Goal: Book appointment/travel/reservation

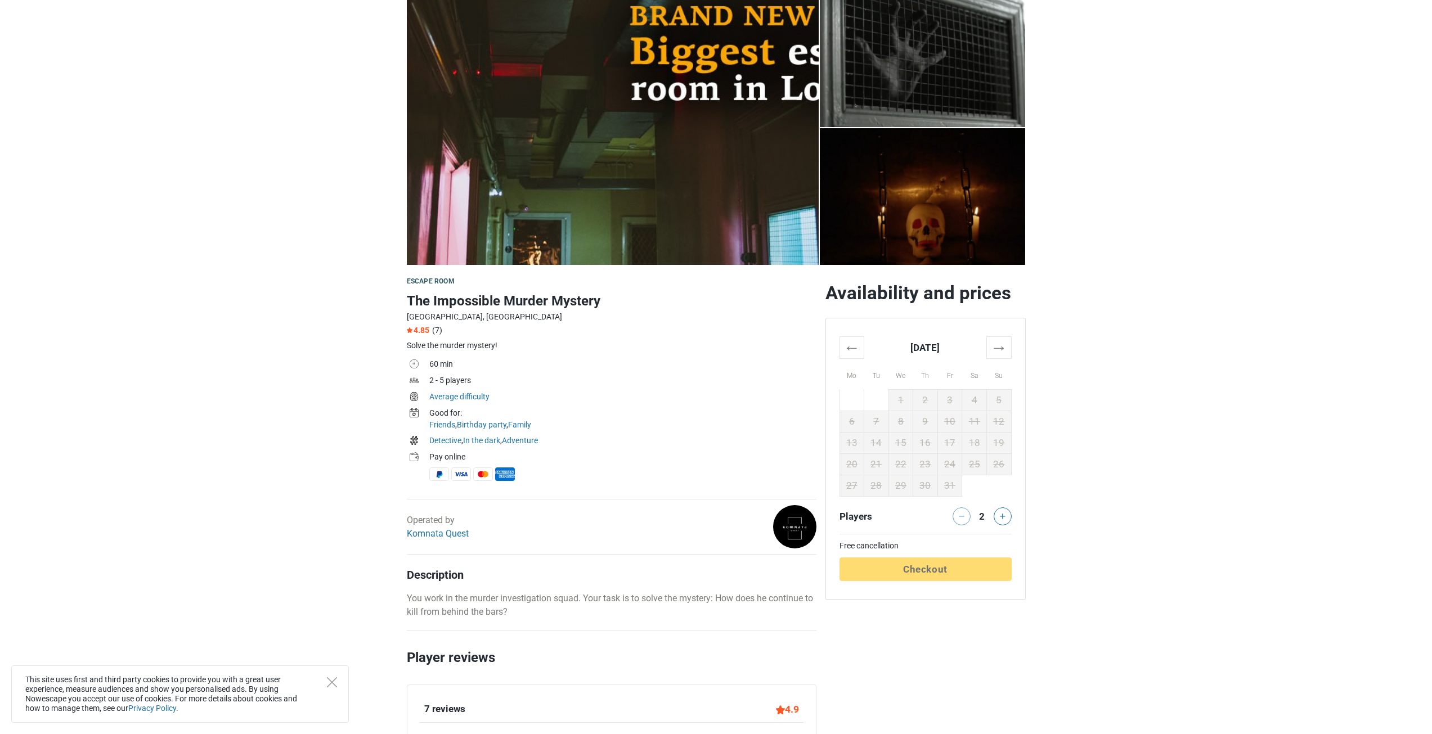
scroll to position [56, 0]
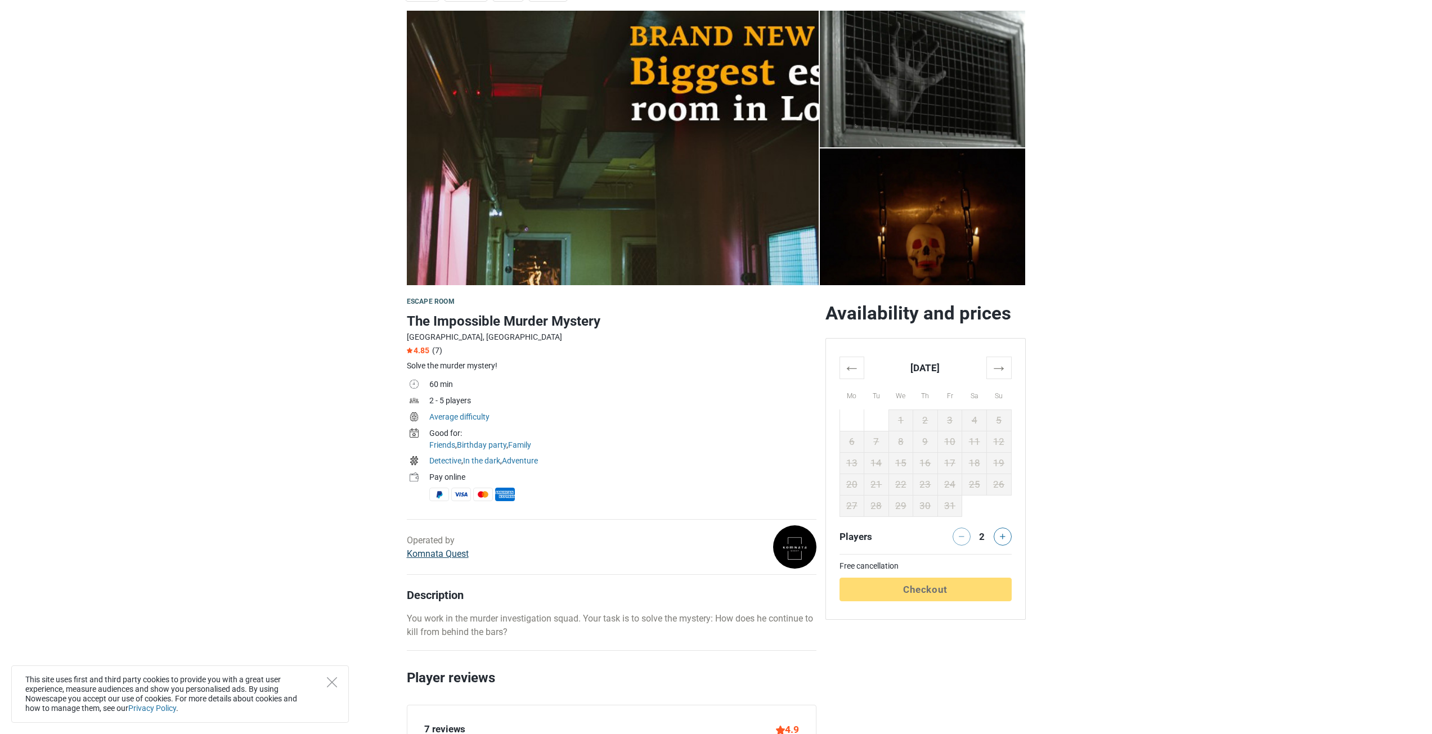
click at [435, 554] on link "Komnata Quest" at bounding box center [438, 554] width 62 height 11
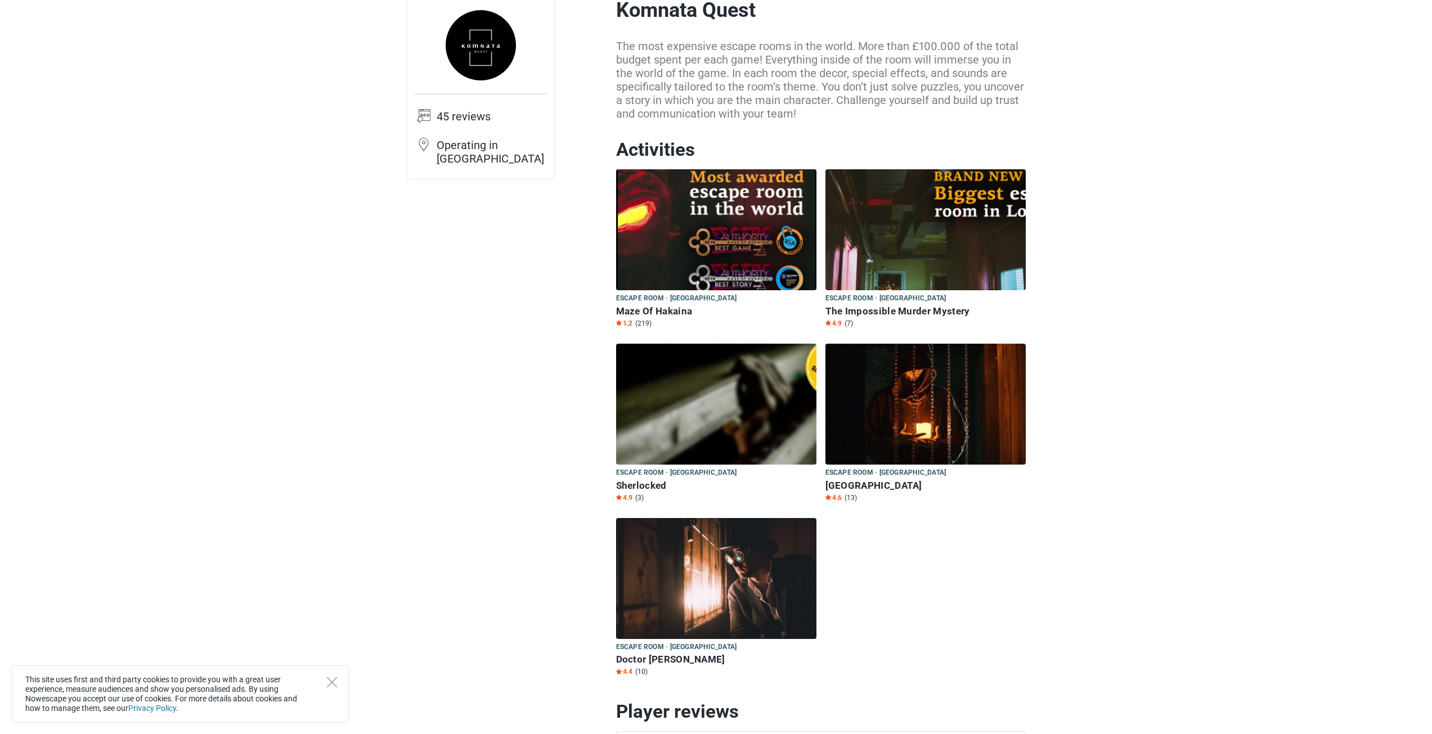
scroll to position [113, 0]
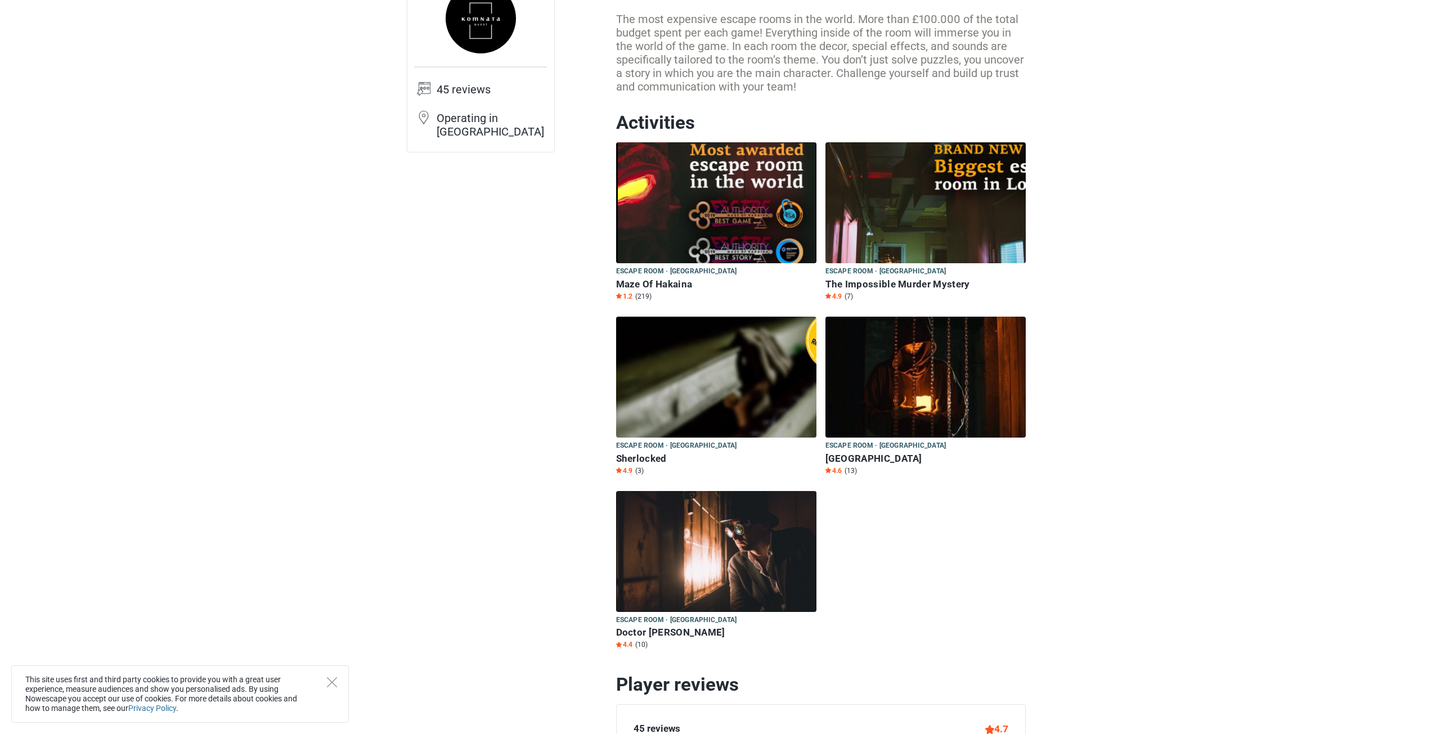
click at [957, 229] on img at bounding box center [925, 202] width 200 height 121
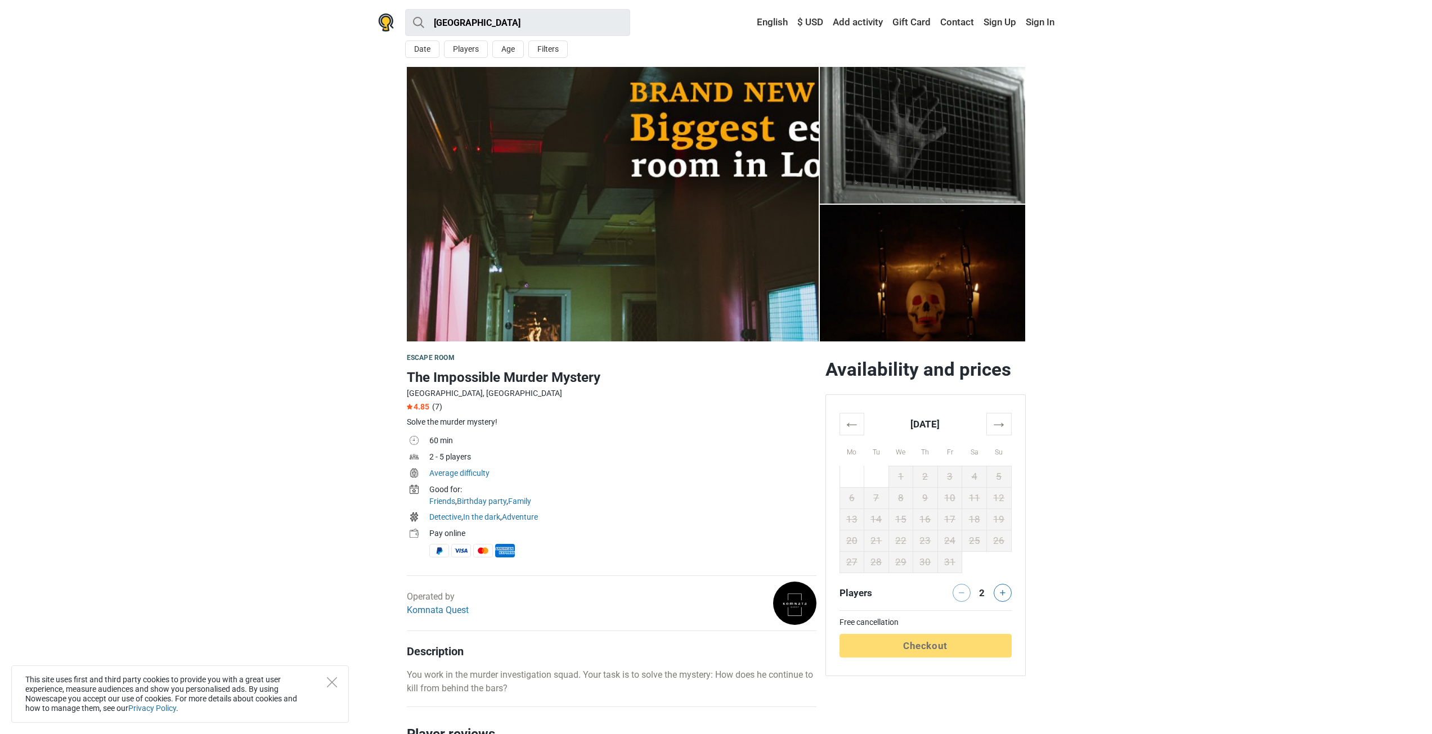
click at [942, 257] on img at bounding box center [923, 273] width 206 height 137
click at [658, 136] on img at bounding box center [613, 204] width 412 height 275
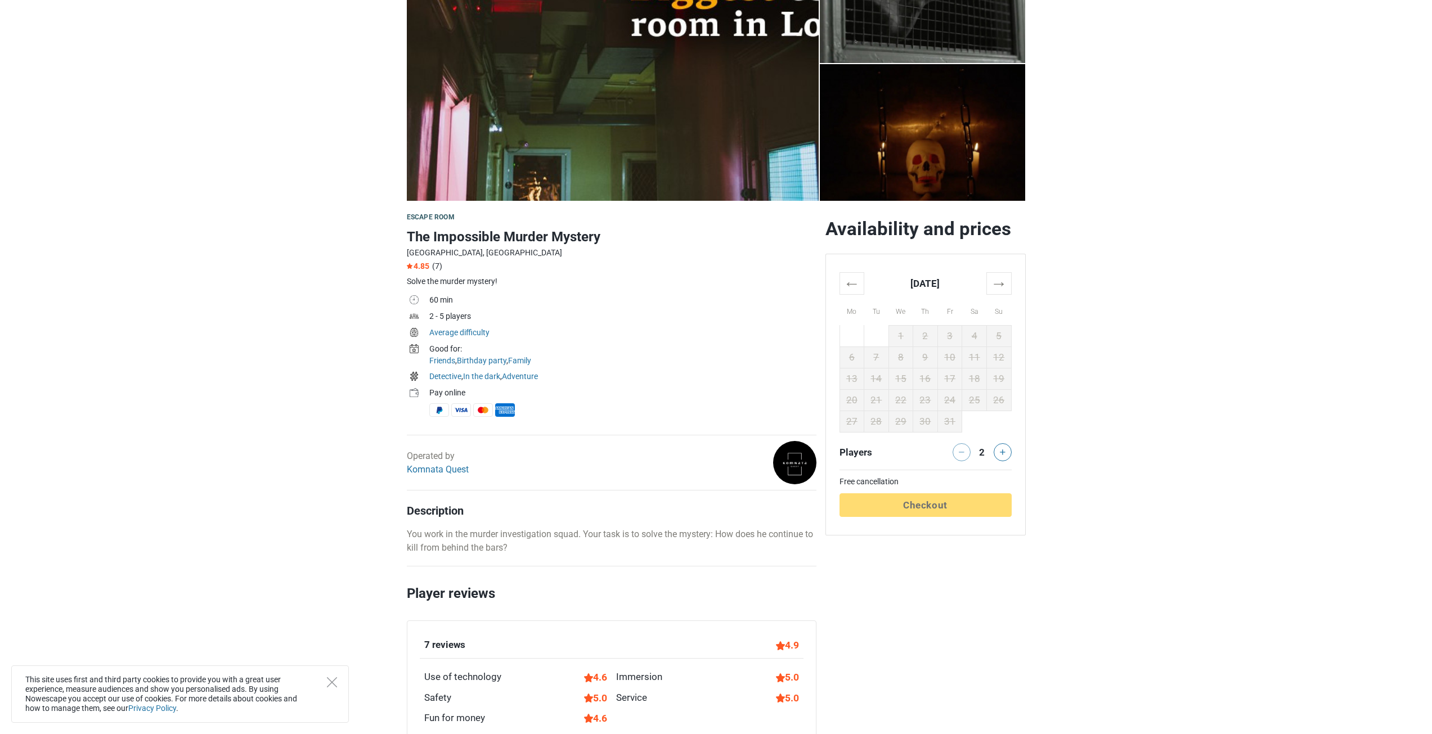
scroll to position [225, 0]
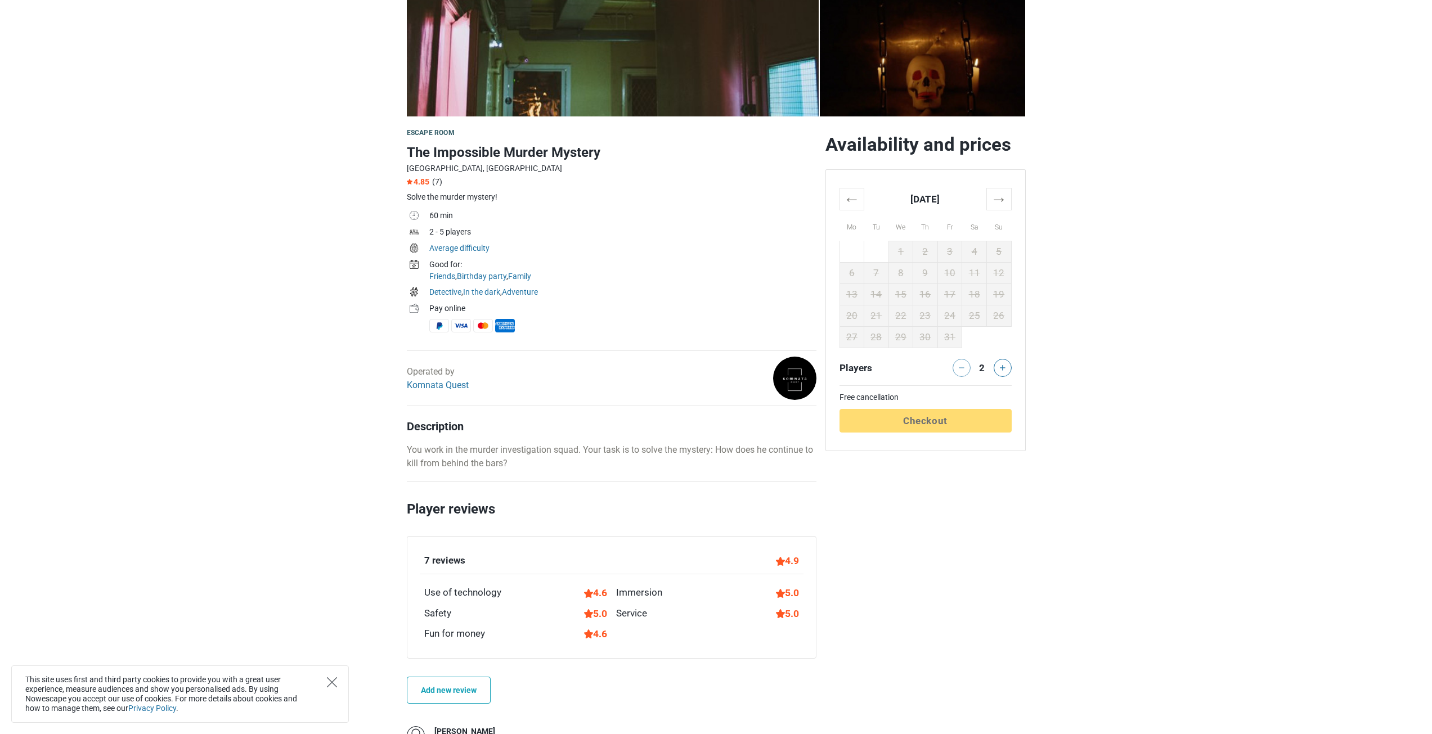
click at [327, 680] on icon "Close" at bounding box center [332, 682] width 10 height 10
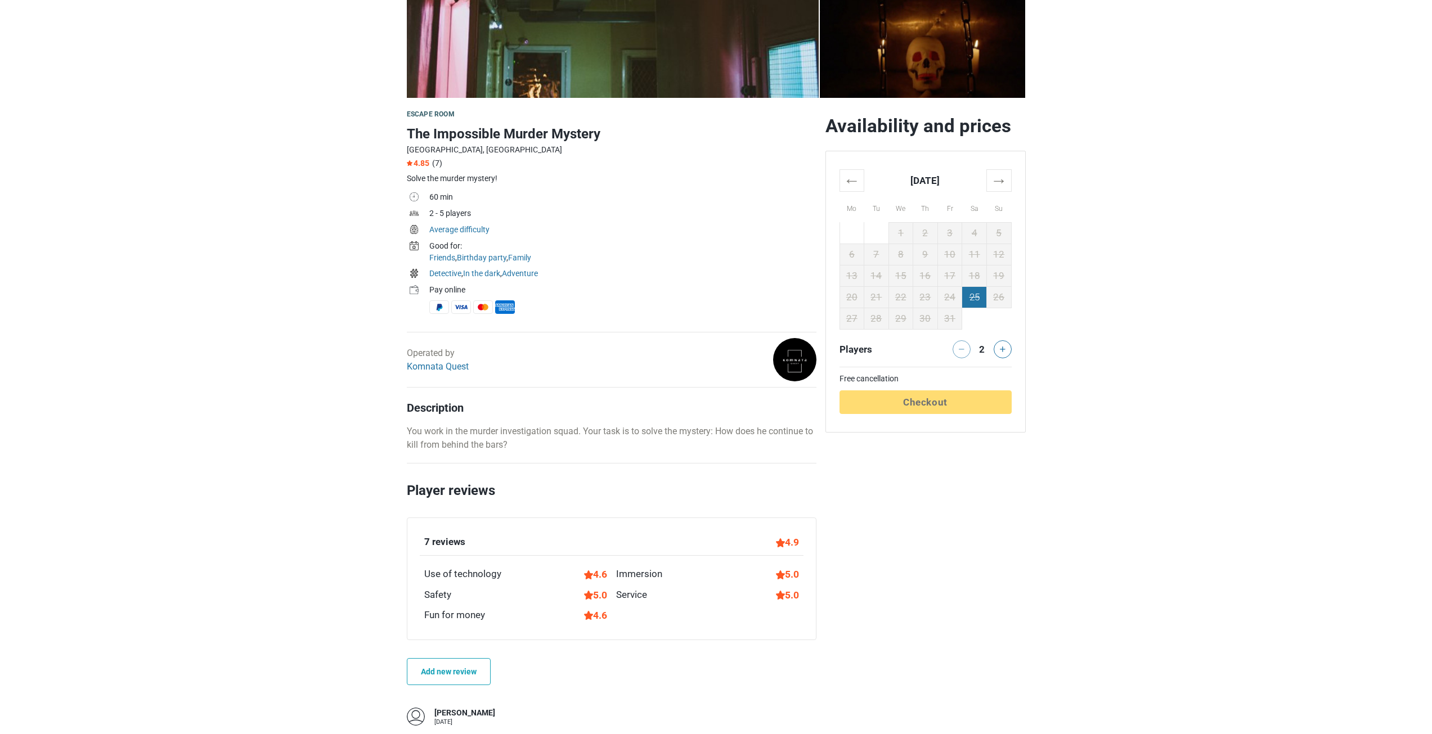
scroll to position [281, 0]
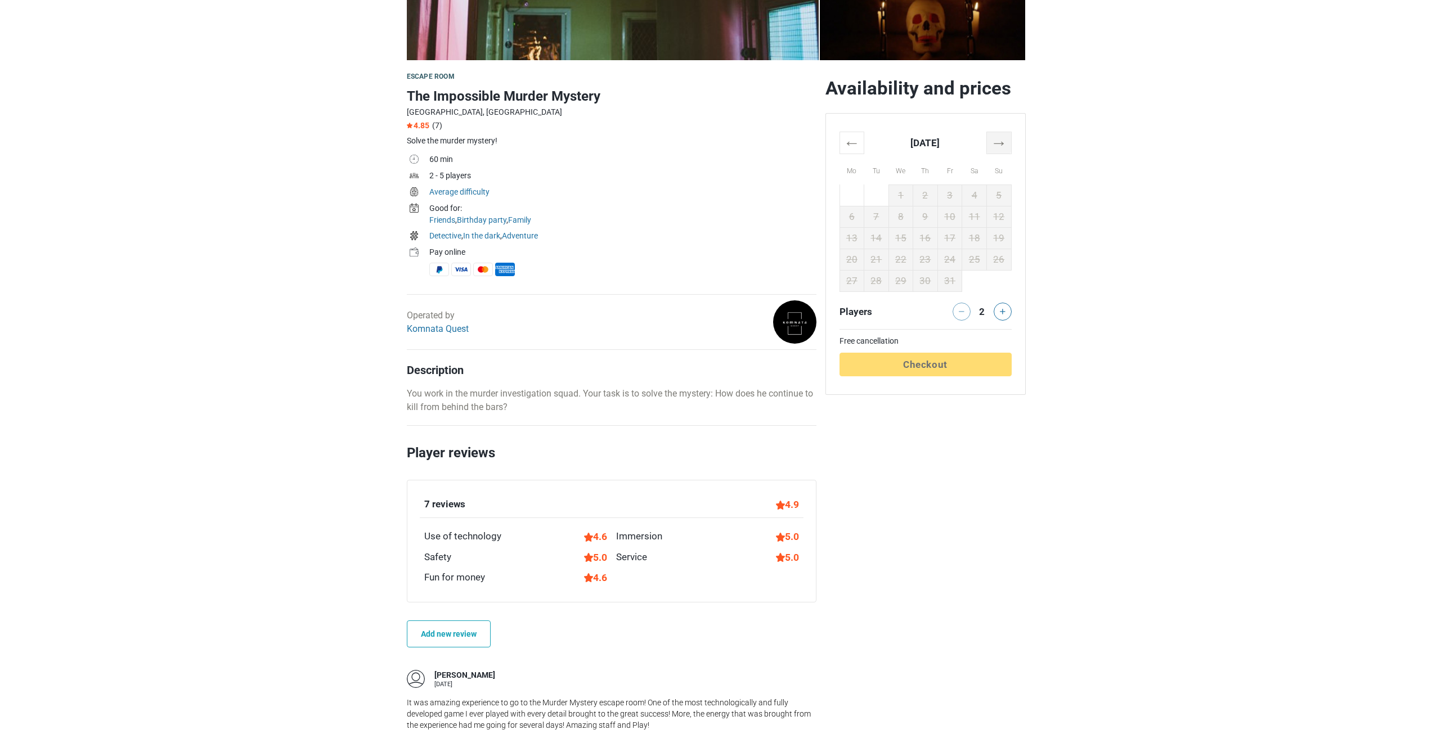
click at [999, 139] on th "→" at bounding box center [998, 143] width 25 height 22
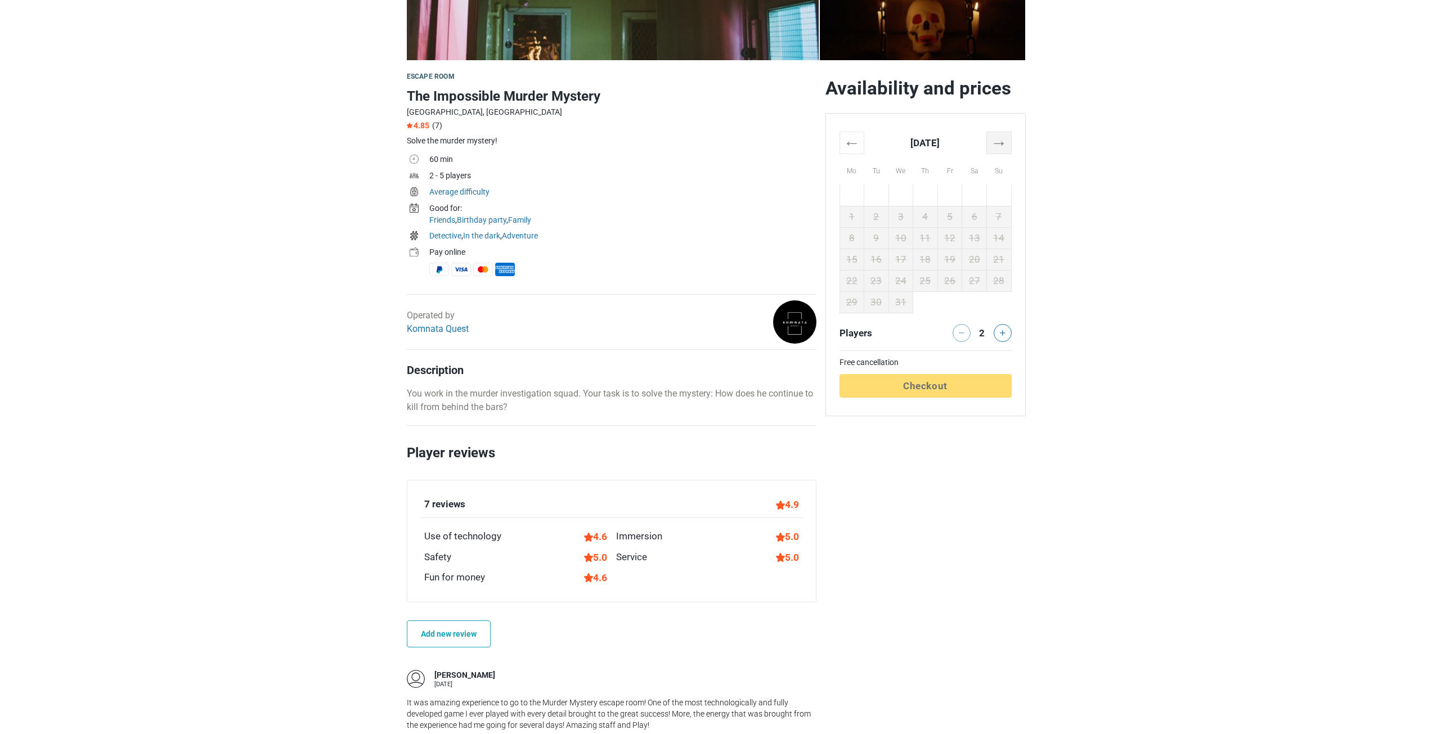
click at [999, 139] on th "→" at bounding box center [998, 143] width 25 height 22
click at [848, 141] on th "←" at bounding box center [851, 143] width 25 height 22
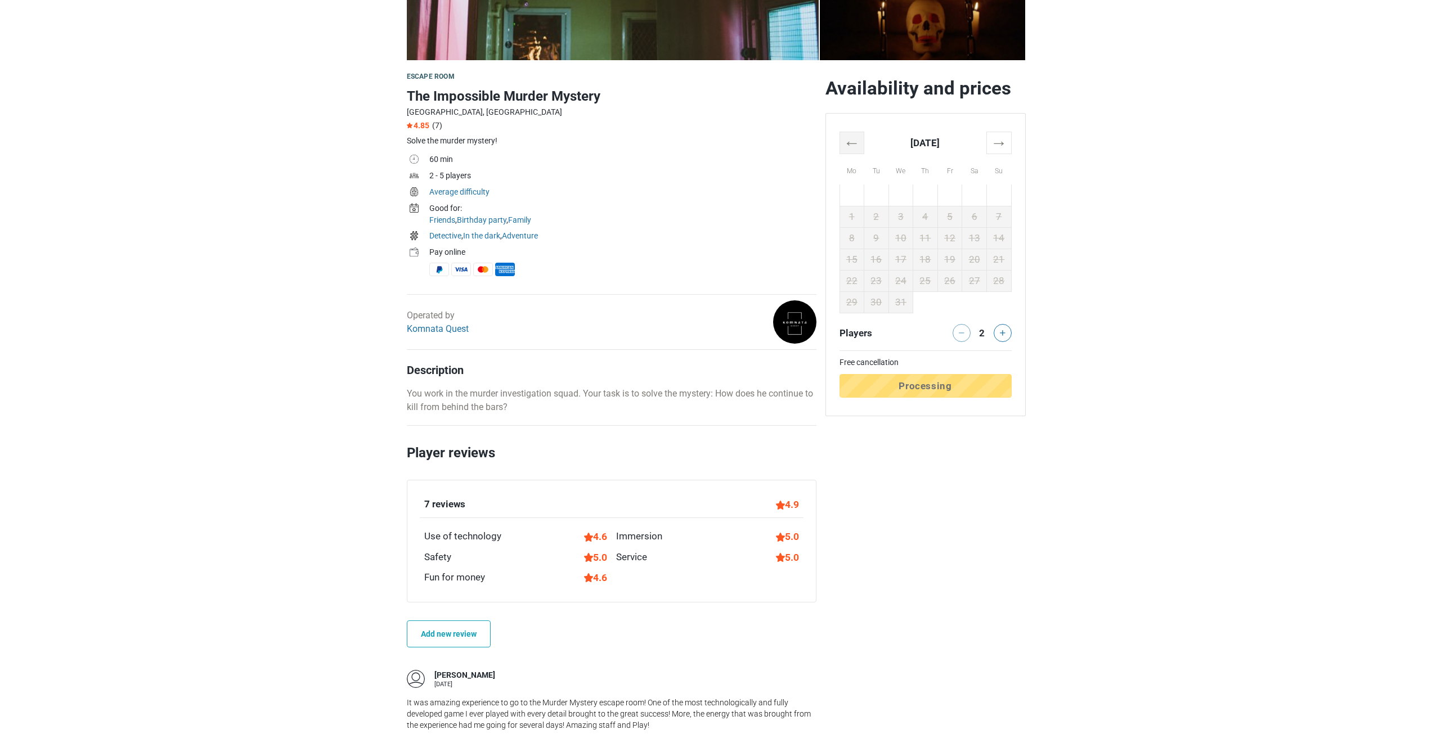
click at [848, 141] on th "←" at bounding box center [851, 143] width 25 height 22
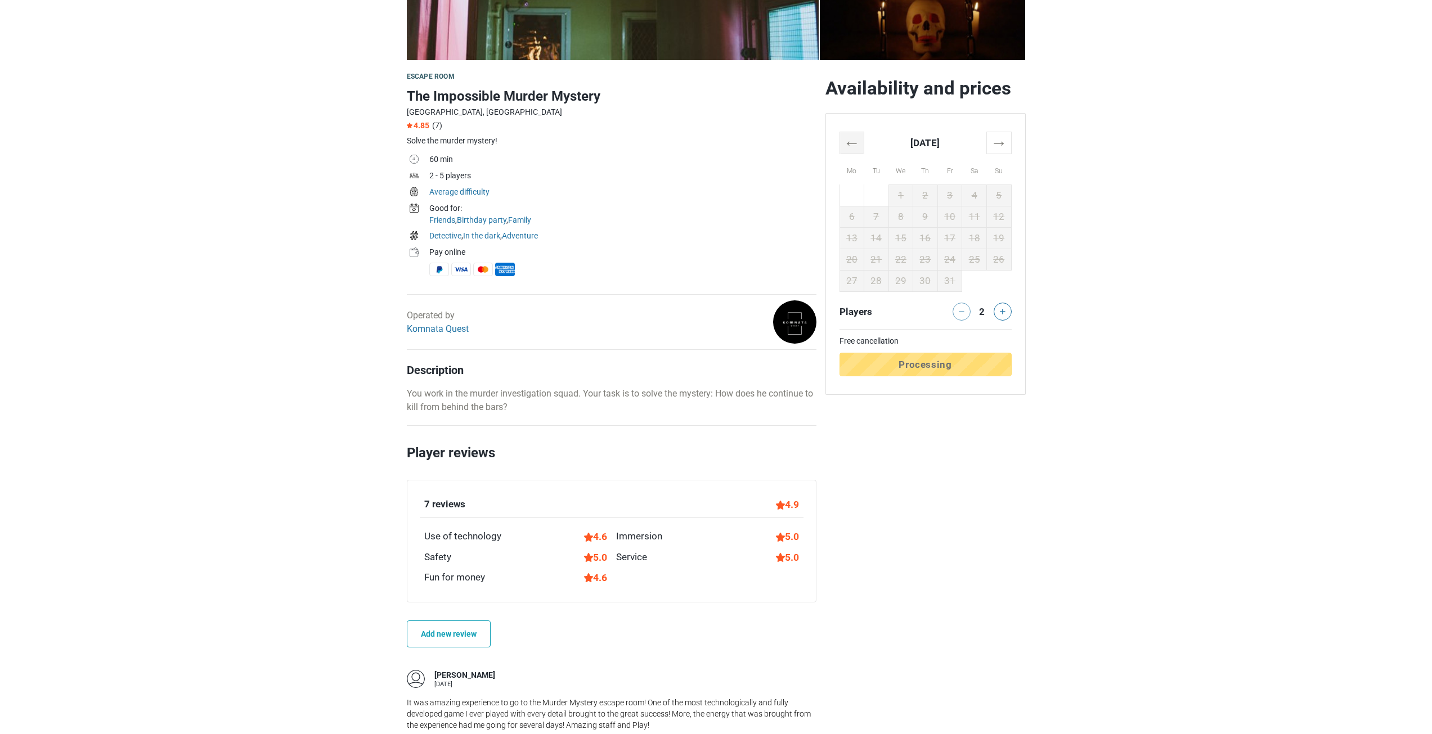
click at [848, 141] on th "←" at bounding box center [851, 143] width 25 height 22
click at [1017, 150] on div "← July 2025 → Mo Tu We Th Fr Sa Su 30 1 2 3 4 5 6 7 8 9 10 11 12 13 14 15 16 17…" at bounding box center [925, 254] width 199 height 281
click at [1003, 146] on th "→" at bounding box center [998, 143] width 25 height 22
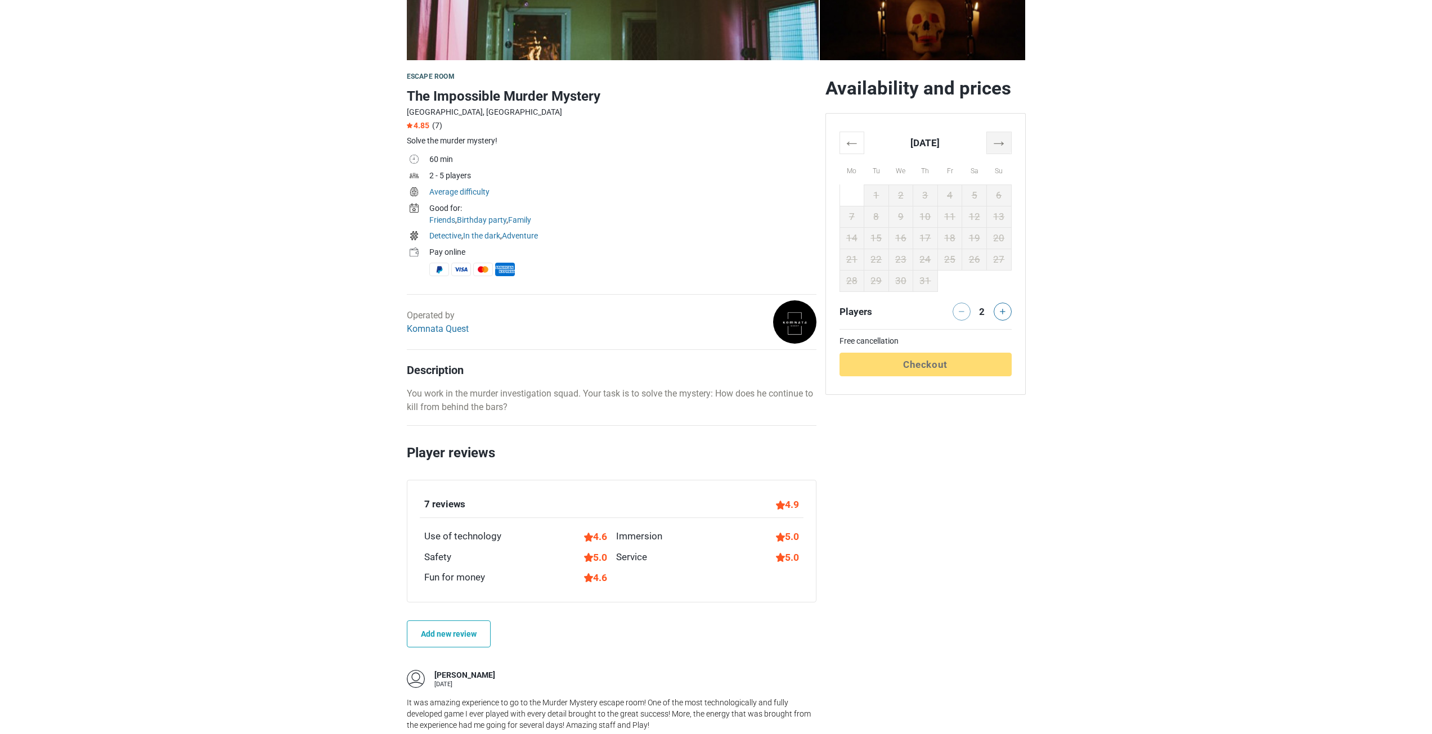
click at [1003, 146] on th "→" at bounding box center [998, 143] width 25 height 22
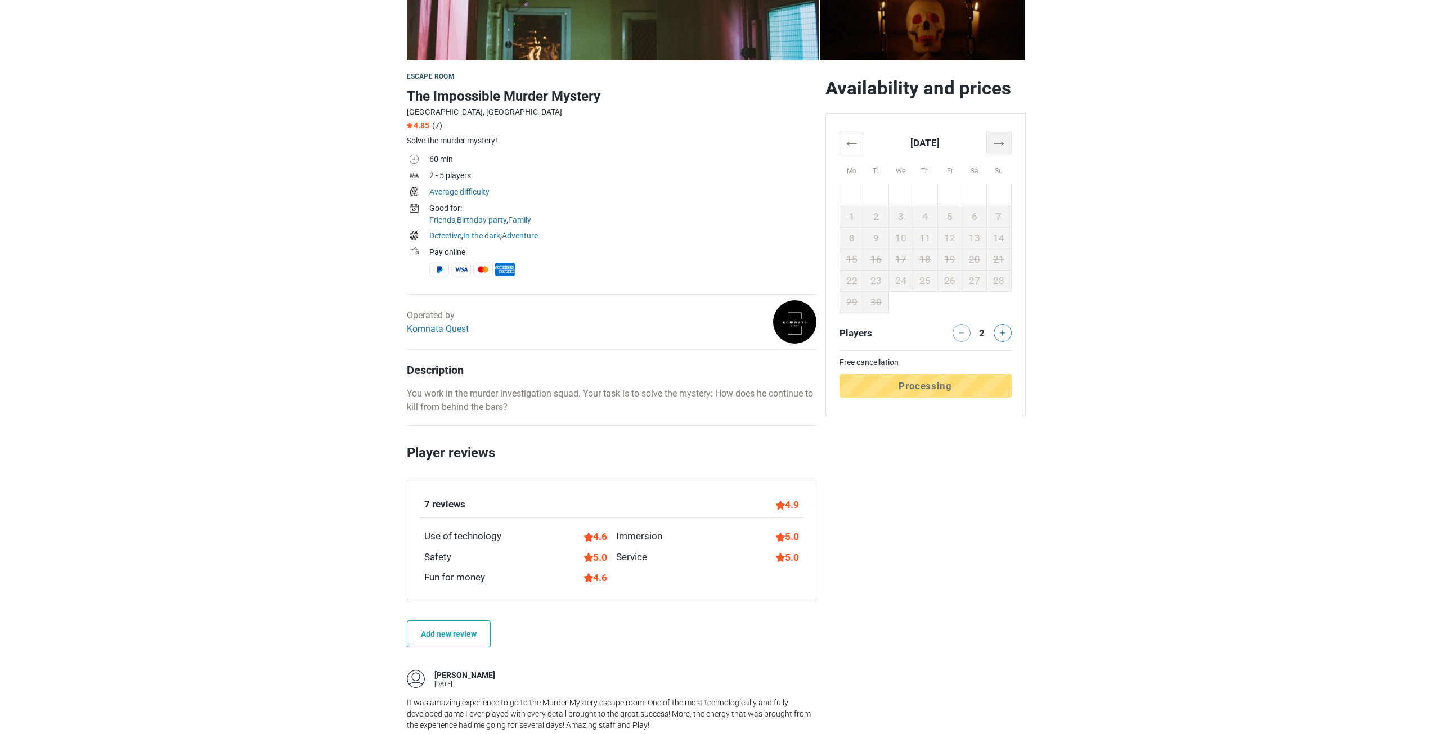
click at [1003, 146] on th "→" at bounding box center [998, 143] width 25 height 22
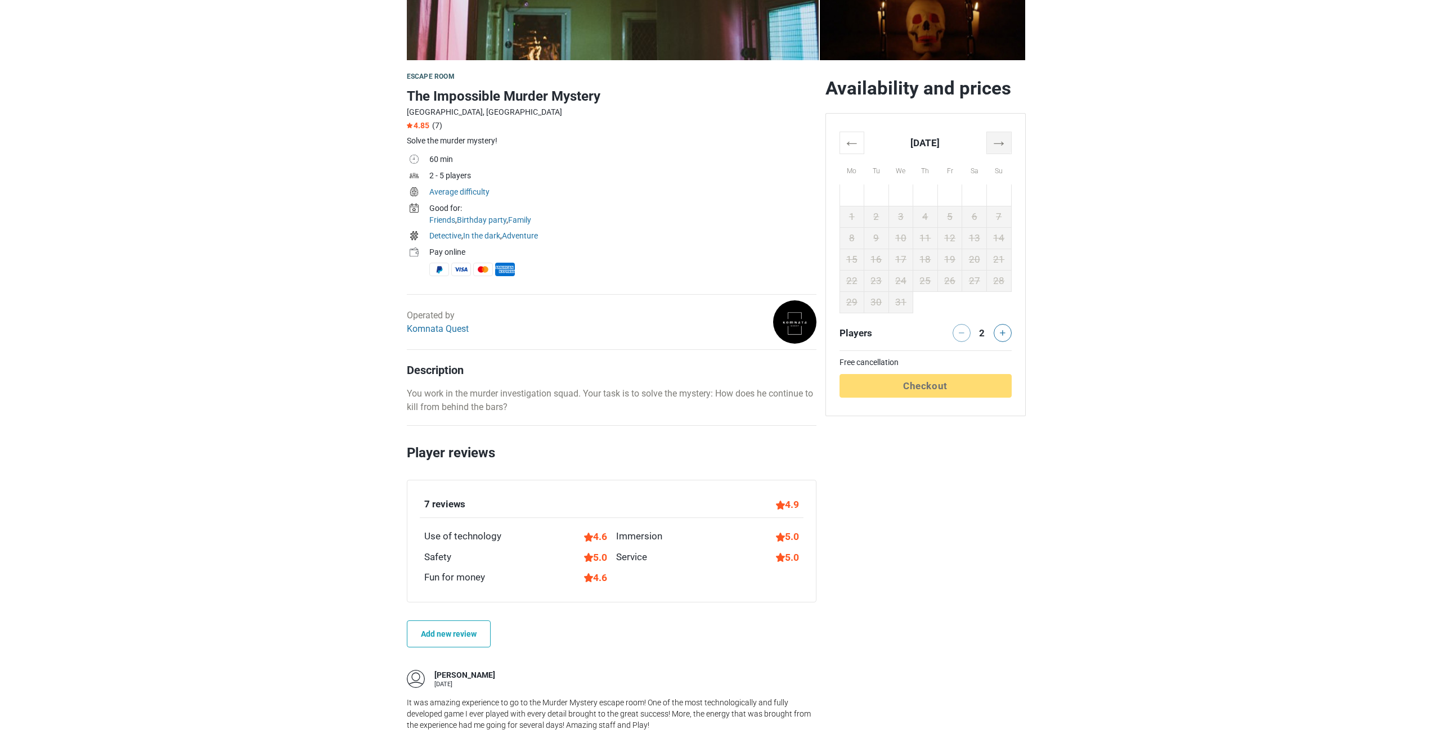
click at [1003, 146] on th "→" at bounding box center [998, 143] width 25 height 22
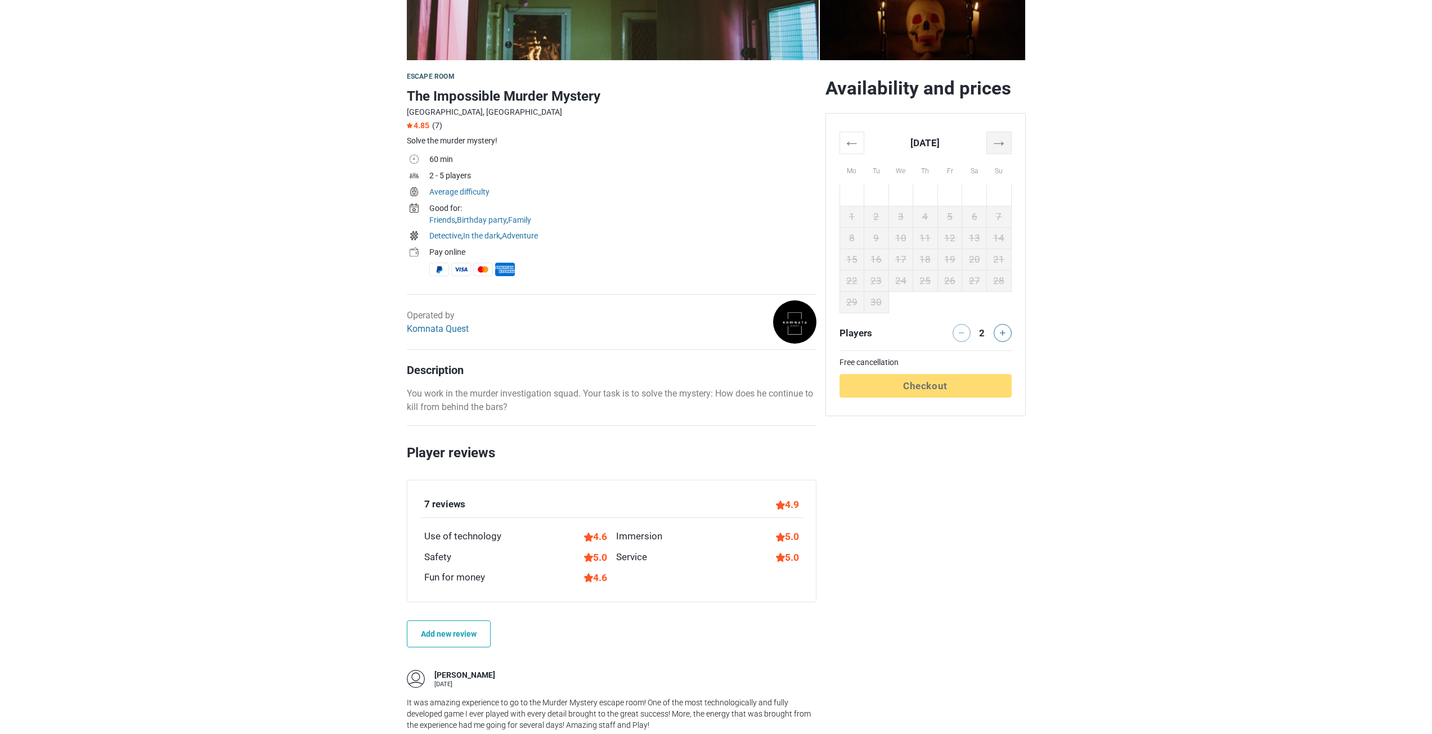
click at [1003, 146] on th "→" at bounding box center [998, 143] width 25 height 22
